Goal: Information Seeking & Learning: Learn about a topic

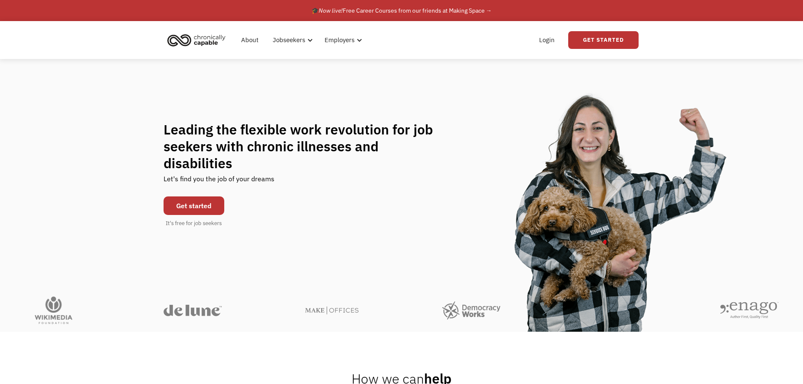
click at [210, 196] on link "Get started" at bounding box center [193, 205] width 61 height 19
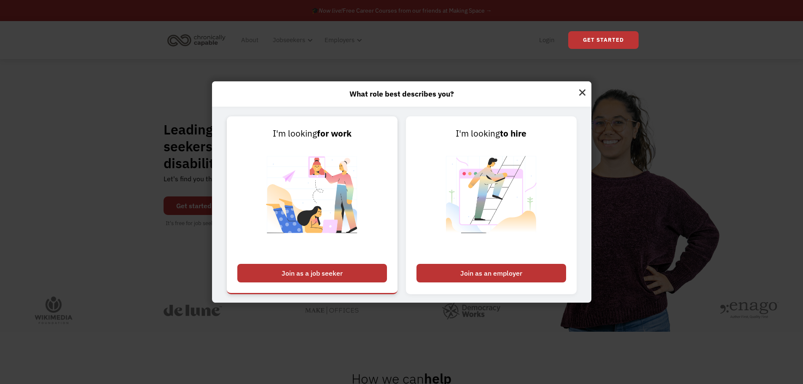
click at [357, 271] on div "Join as a job seeker" at bounding box center [312, 273] width 150 height 19
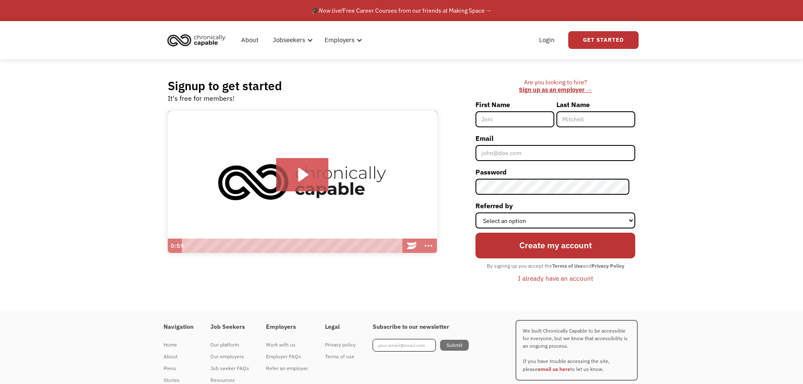
scroll to position [29, 0]
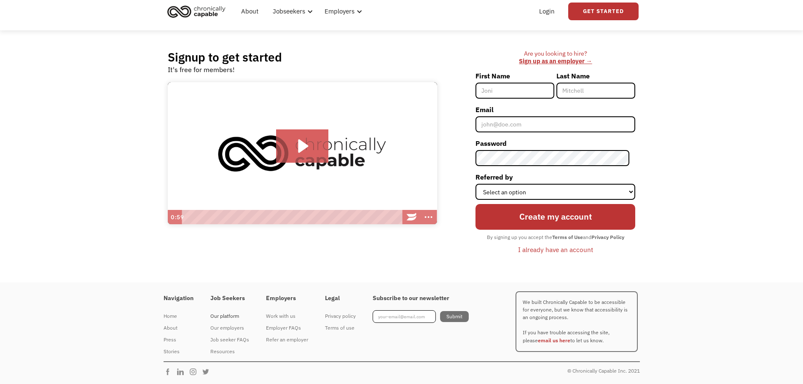
click at [223, 316] on div "Our platform" at bounding box center [229, 316] width 39 height 10
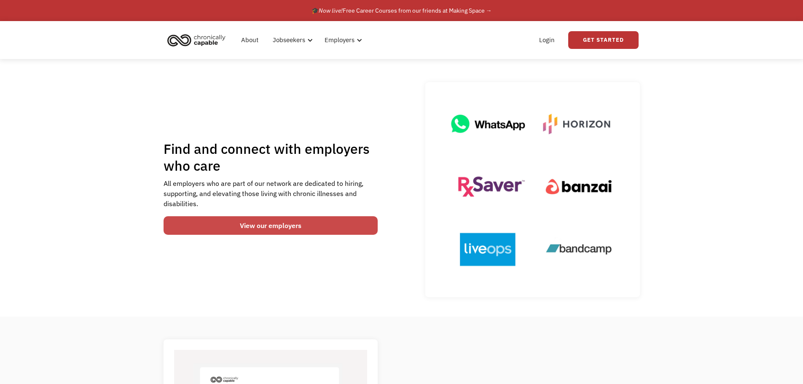
click at [264, 228] on link "View our employers" at bounding box center [270, 225] width 214 height 19
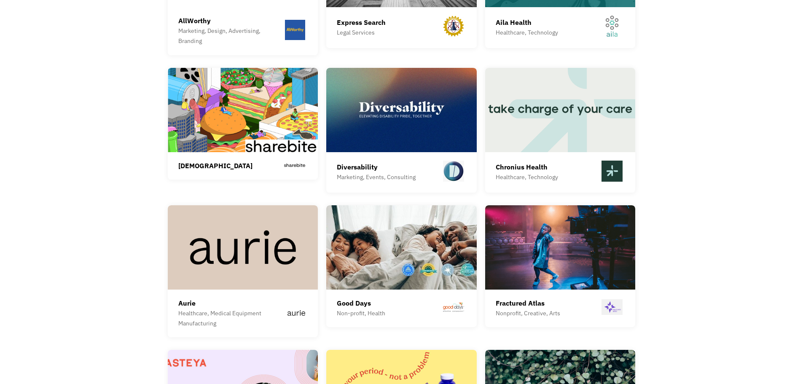
scroll to position [1997, 0]
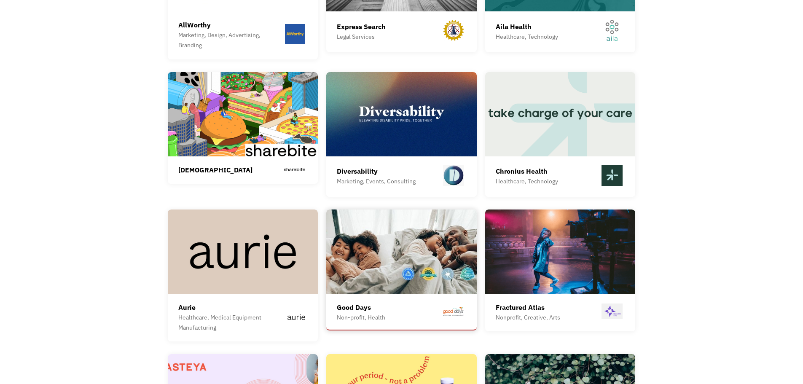
click at [401, 265] on img at bounding box center [401, 251] width 150 height 84
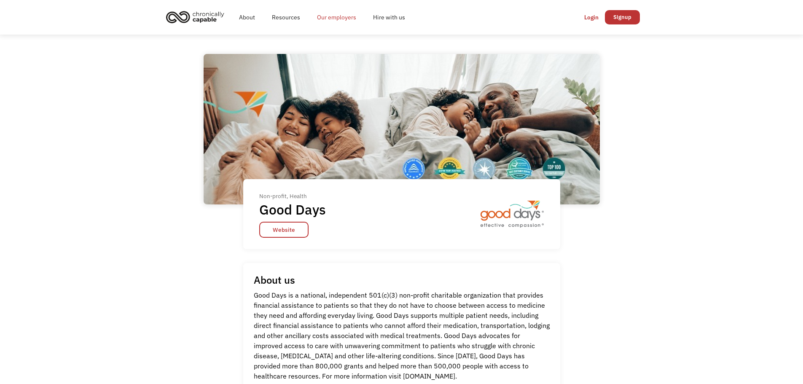
click at [324, 19] on link "Our employers" at bounding box center [336, 17] width 56 height 27
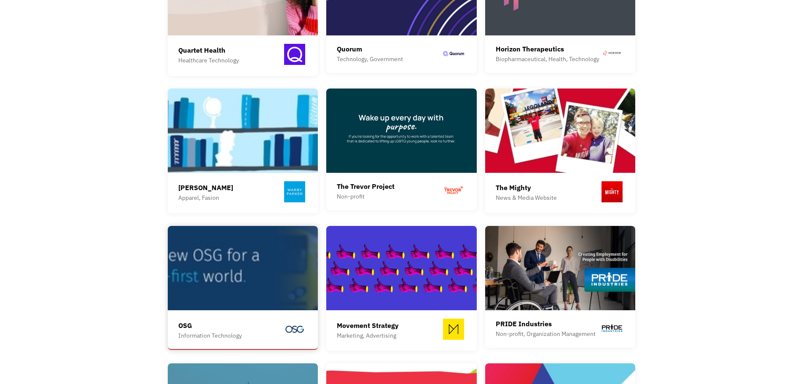
scroll to position [801, 0]
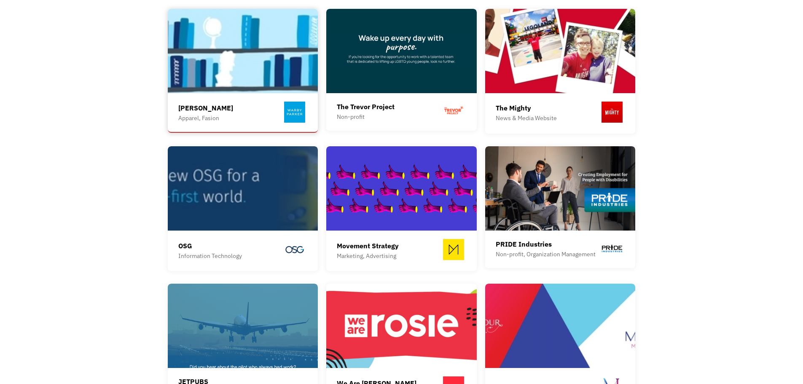
click at [251, 105] on div "Warby Parker Apparel, Fasion" at bounding box center [242, 113] width 129 height 23
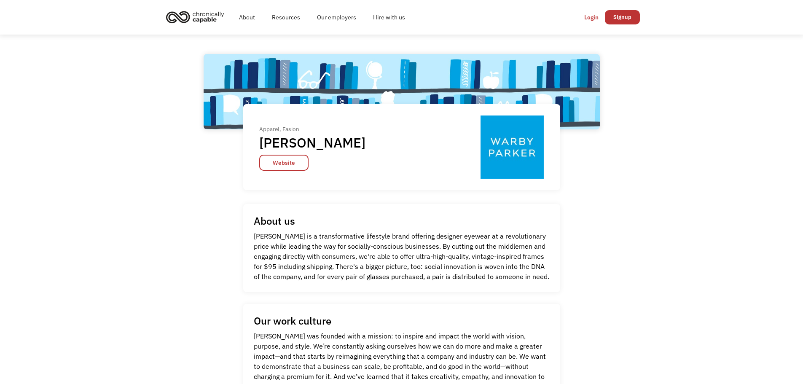
click at [194, 21] on img "home" at bounding box center [194, 17] width 63 height 19
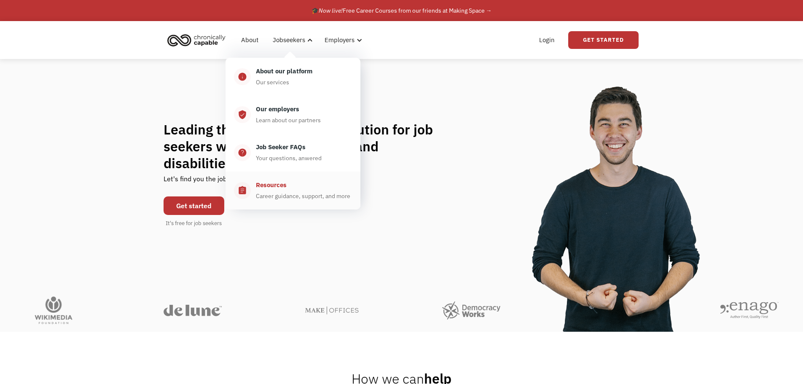
click at [273, 190] on div "Resources Career guidance, support, and more" at bounding box center [301, 190] width 101 height 21
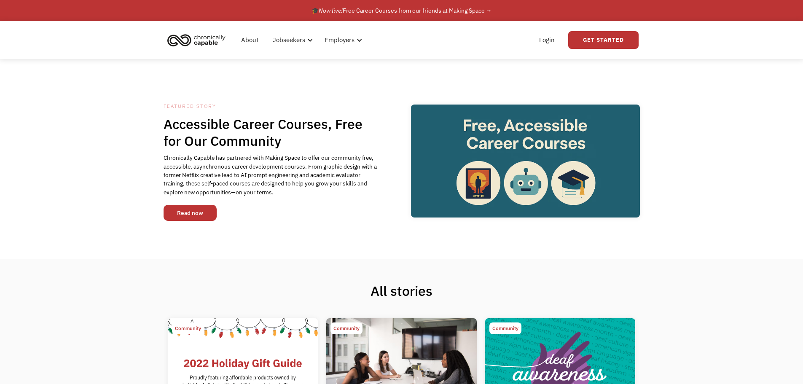
click at [205, 217] on link "Read now" at bounding box center [189, 213] width 53 height 16
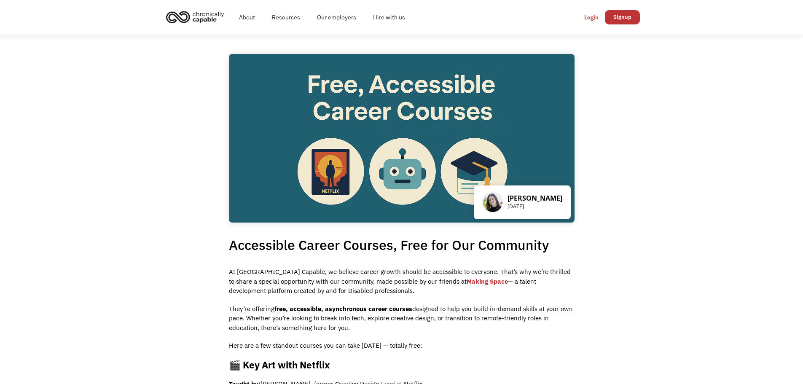
click at [206, 18] on img "home" at bounding box center [194, 17] width 63 height 19
